Goal: Transaction & Acquisition: Purchase product/service

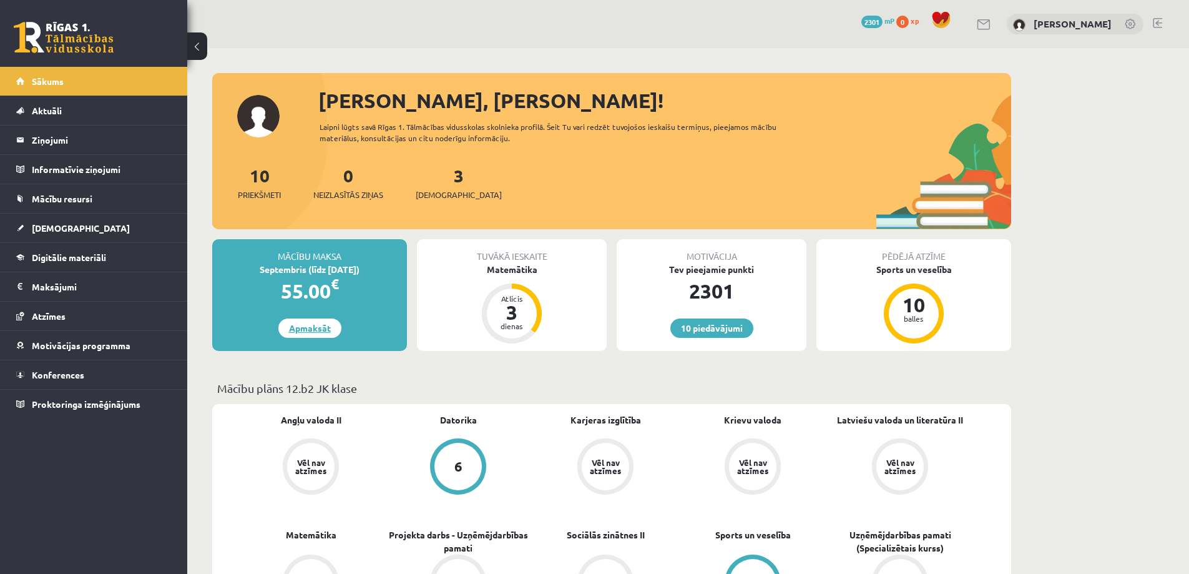
click at [320, 328] on link "Apmaksāt" at bounding box center [309, 327] width 63 height 19
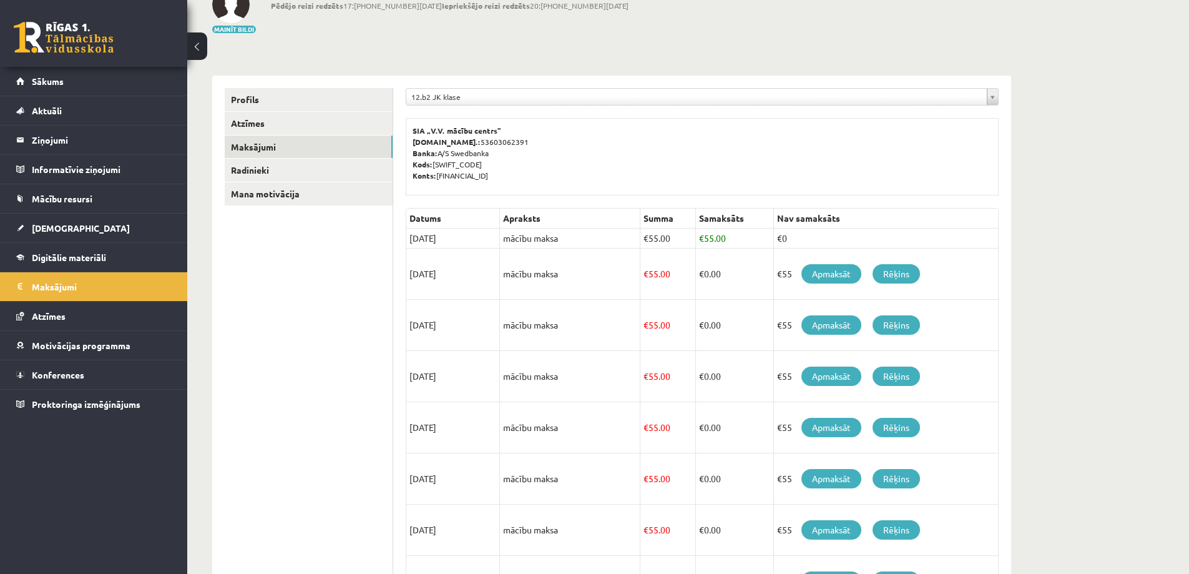
scroll to position [62, 0]
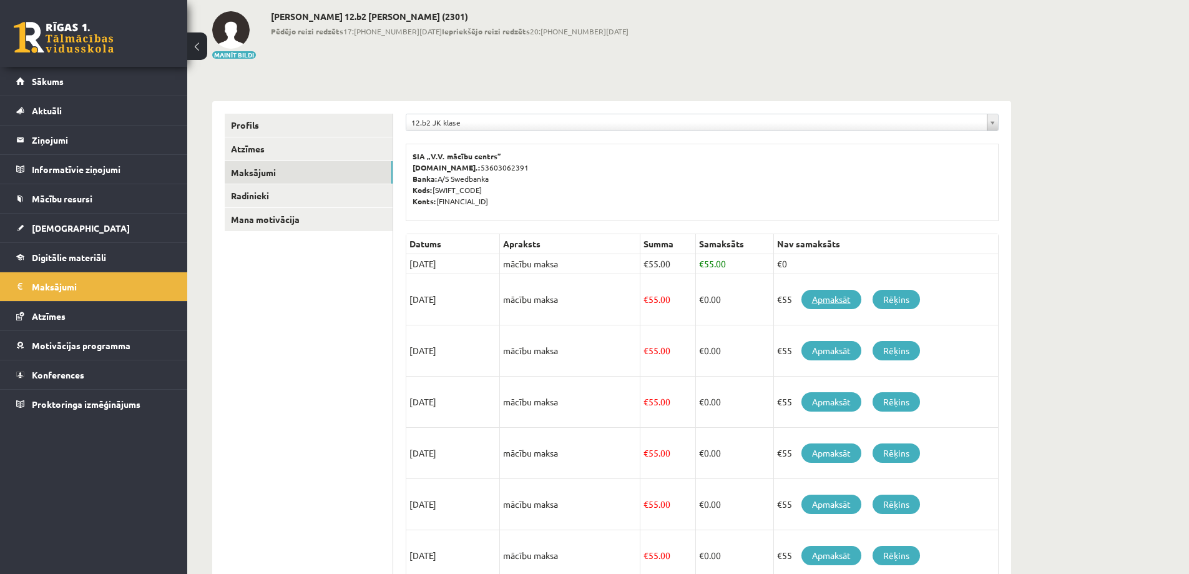
click at [838, 296] on link "Apmaksāt" at bounding box center [831, 299] width 60 height 19
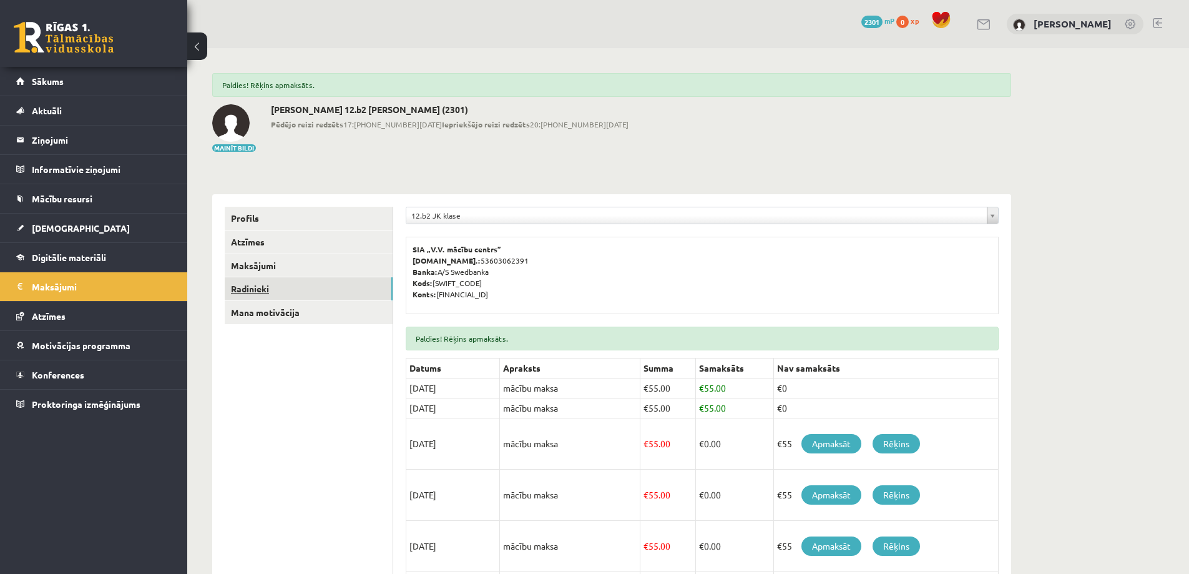
click at [260, 288] on link "Radinieki" at bounding box center [309, 288] width 168 height 23
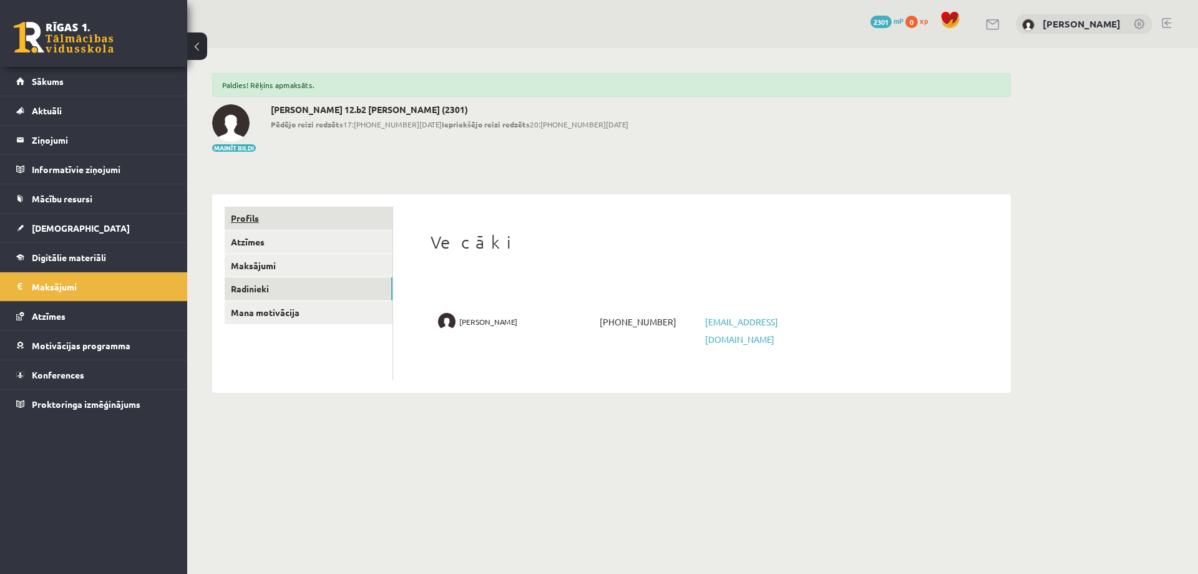
click at [239, 218] on link "Profils" at bounding box center [309, 218] width 168 height 23
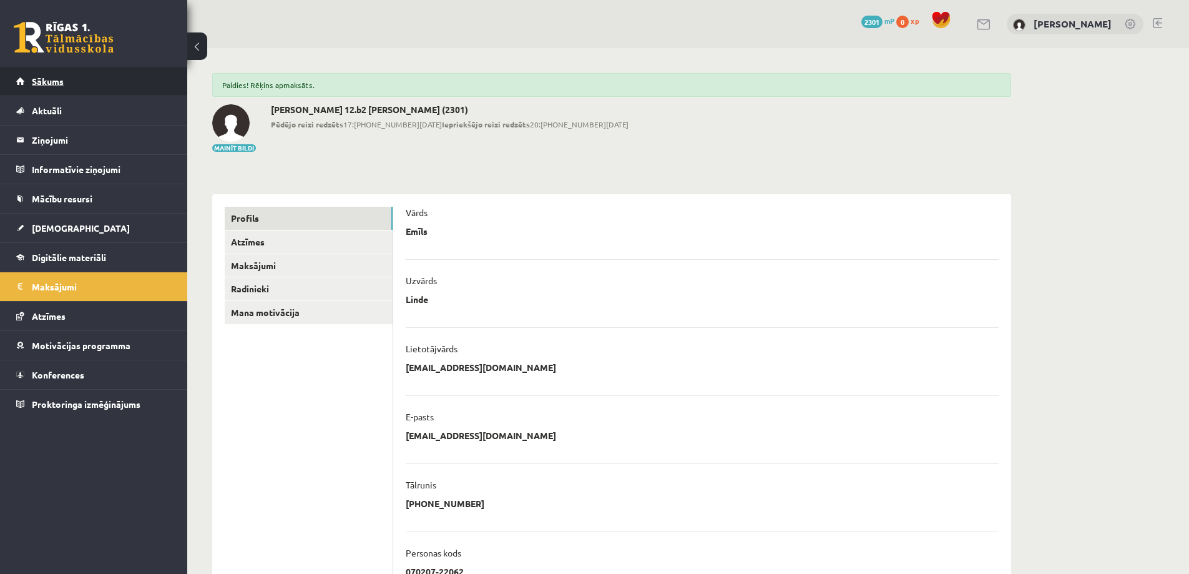
click at [52, 82] on span "Sākums" at bounding box center [48, 81] width 32 height 11
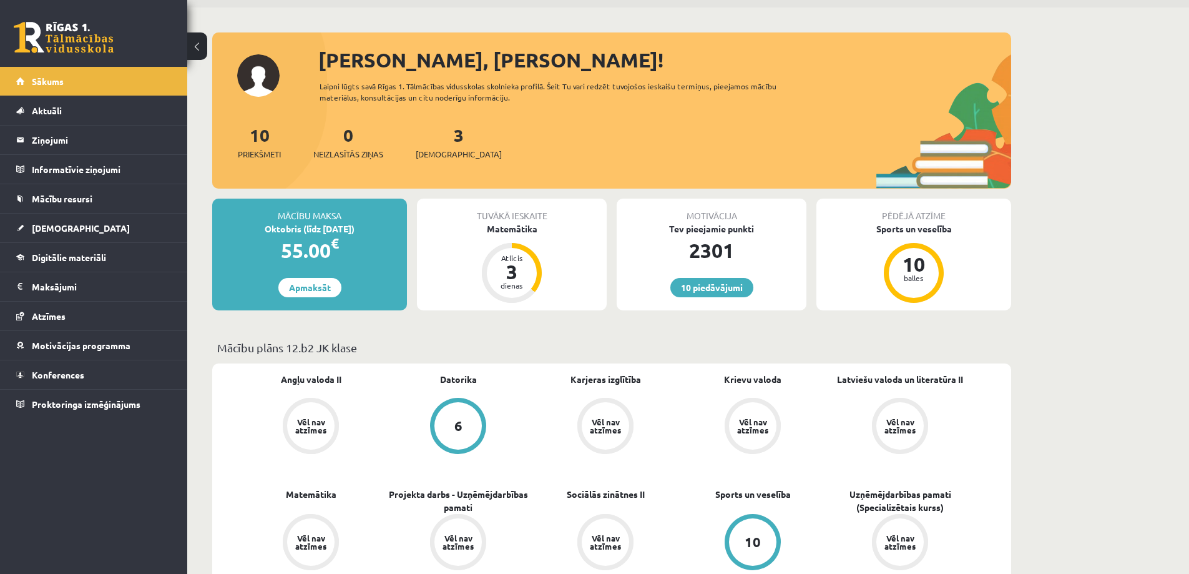
scroll to position [125, 0]
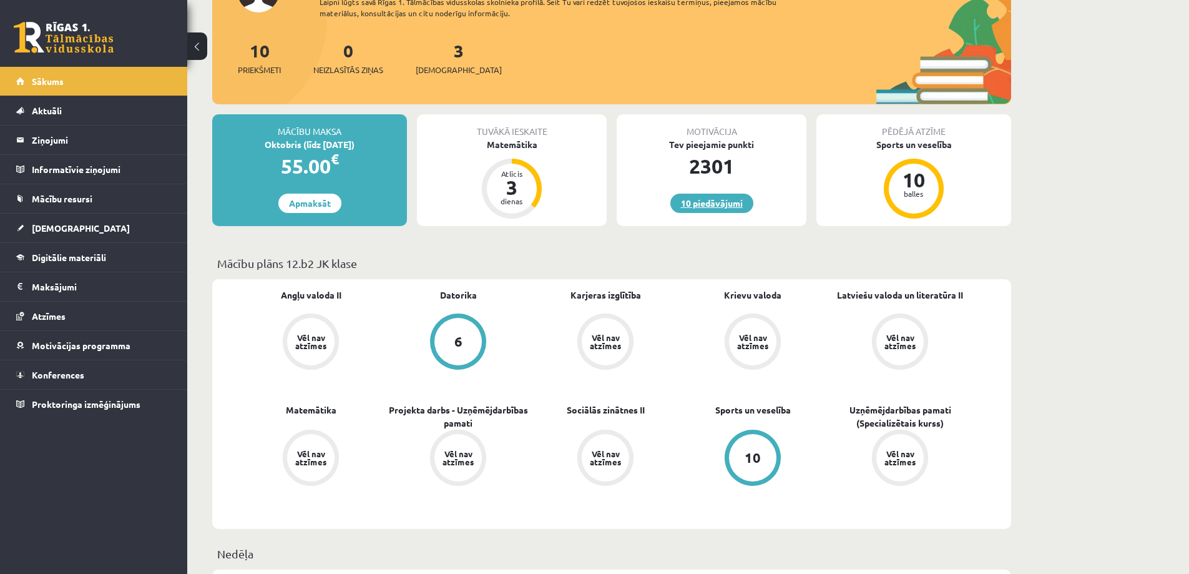
click at [701, 200] on link "10 piedāvājumi" at bounding box center [711, 202] width 83 height 19
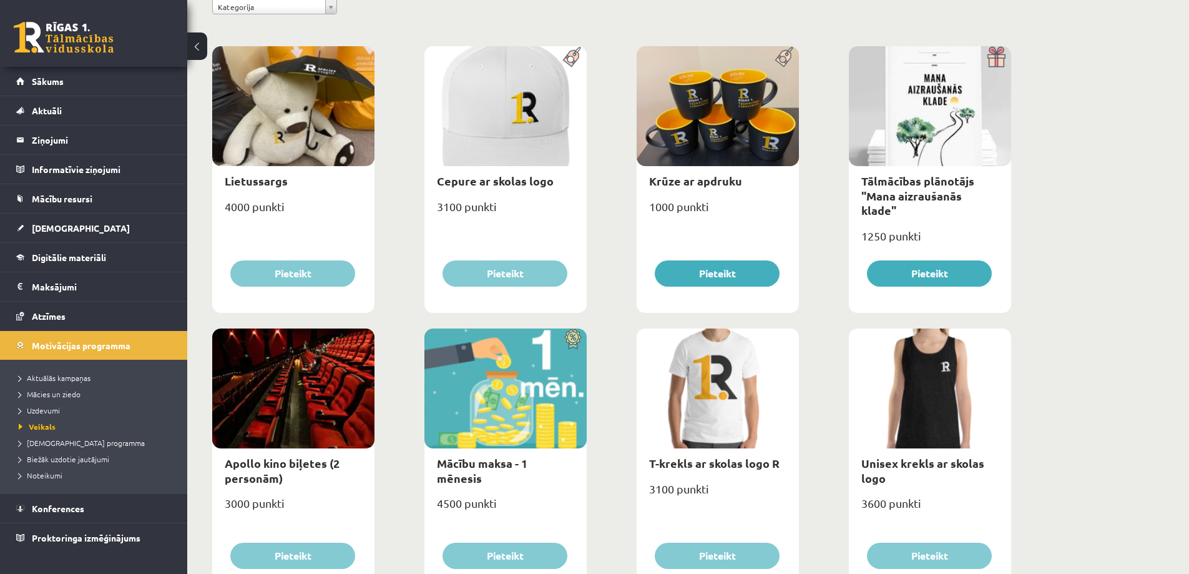
scroll to position [158, 0]
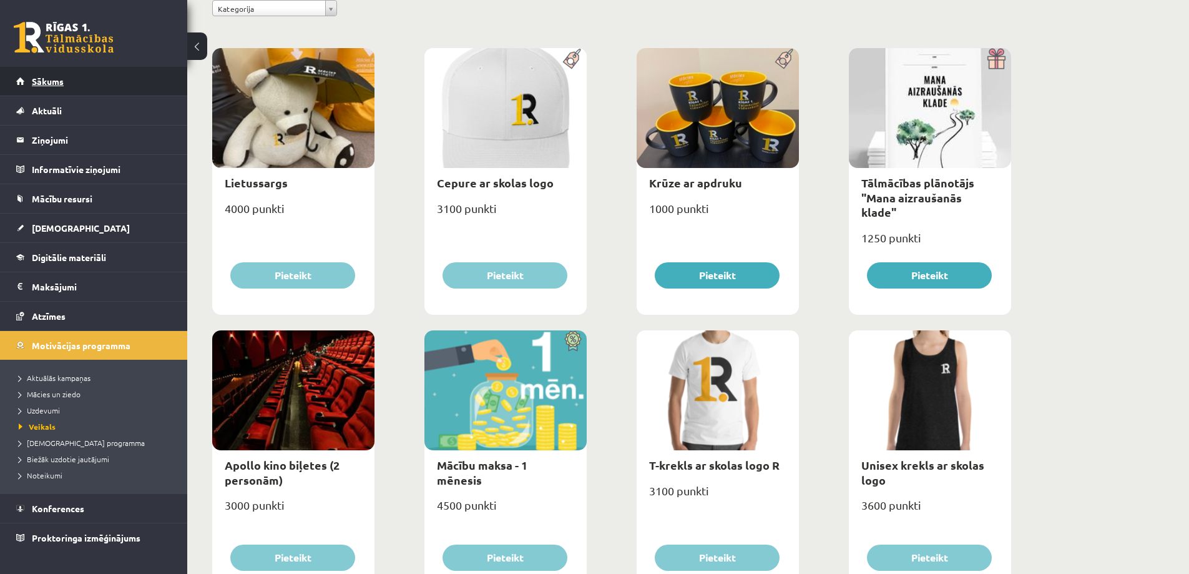
click at [54, 83] on span "Sākums" at bounding box center [48, 81] width 32 height 11
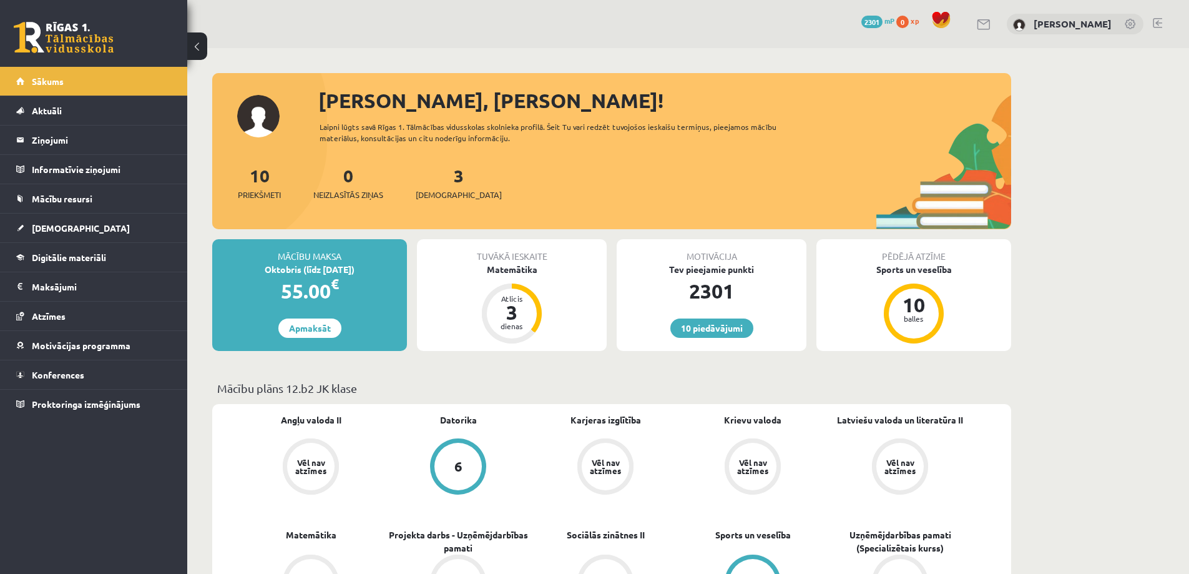
click at [1154, 21] on link at bounding box center [1157, 23] width 9 height 10
